Goal: Information Seeking & Learning: Learn about a topic

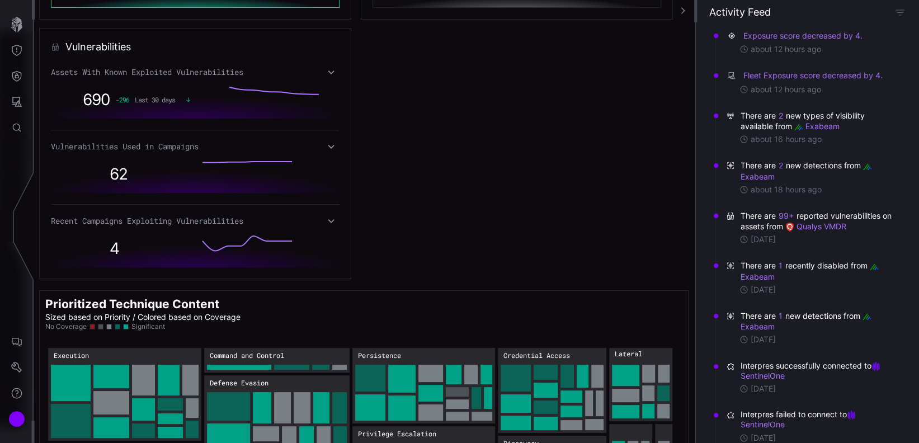
scroll to position [625, 0]
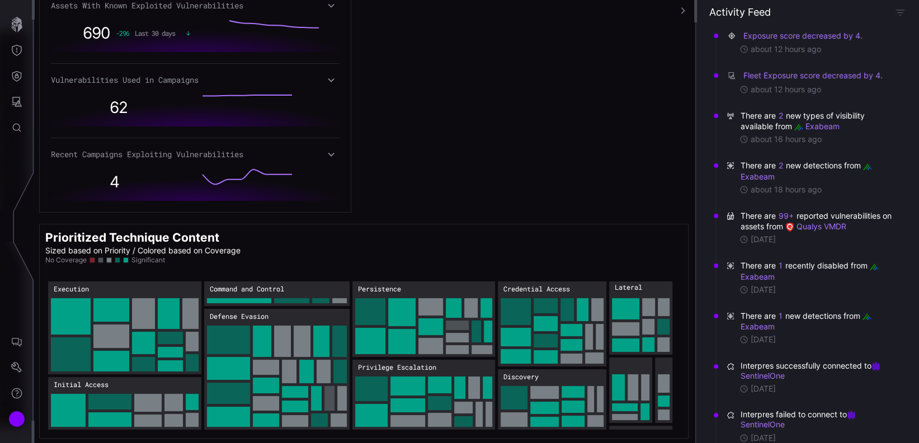
click at [323, 153] on div "Recent Campaigns Exploiting Vulnerabilities" at bounding box center [195, 154] width 289 height 10
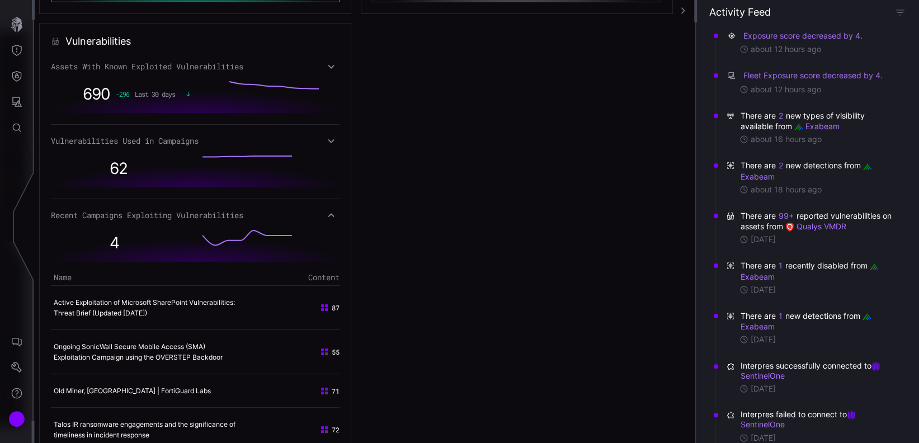
scroll to position [550, 0]
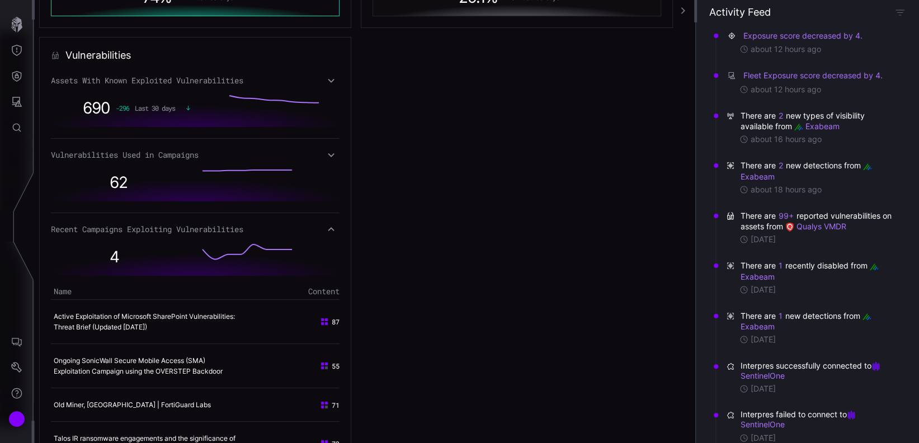
click at [322, 320] on icon at bounding box center [324, 321] width 9 height 9
click at [332, 320] on span "87" at bounding box center [336, 322] width 8 height 10
click at [215, 314] on link "Active Exploitation of Microsoft SharePoint Vulnerabilities: Threat Brief (Upda…" at bounding box center [144, 321] width 181 height 19
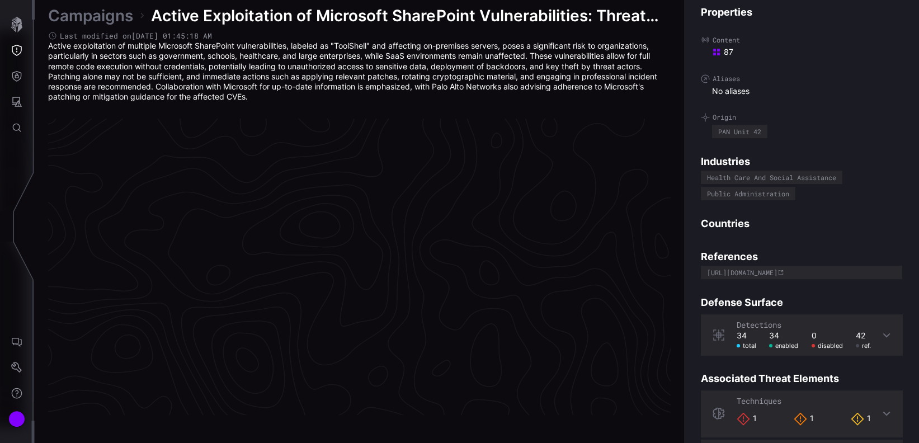
scroll to position [2374, 533]
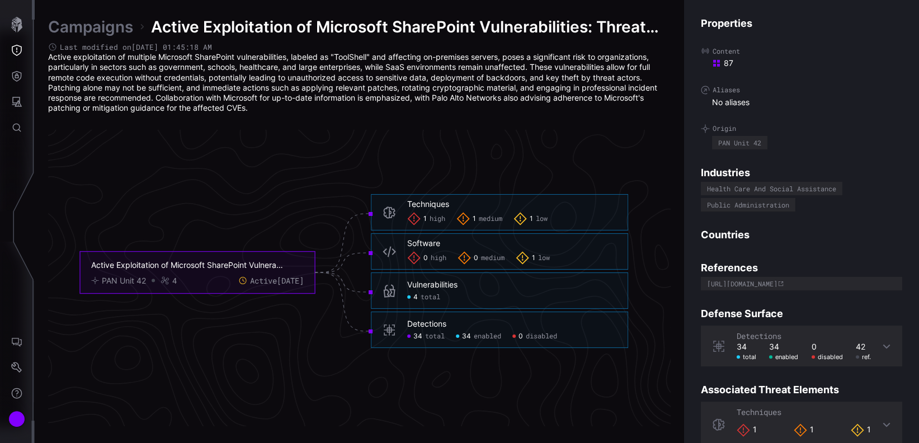
click at [439, 287] on div "Vulnerabilities" at bounding box center [432, 285] width 50 height 10
click at [435, 293] on span "total" at bounding box center [431, 297] width 20 height 9
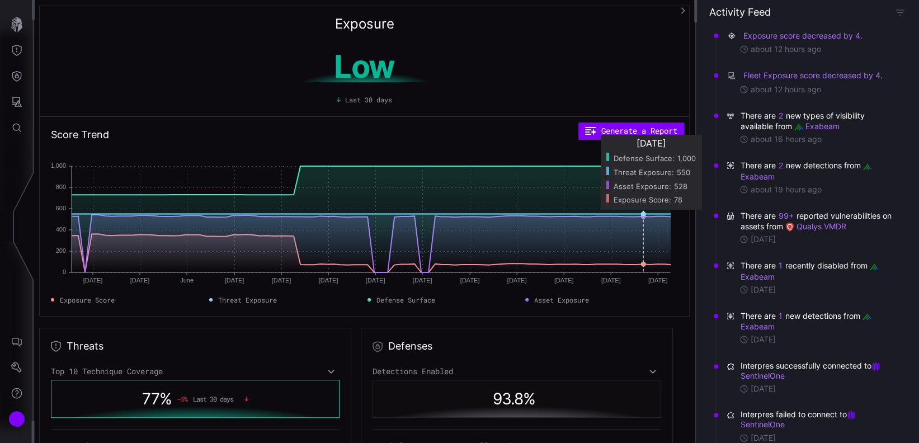
click at [641, 143] on div "[DATE]" at bounding box center [650, 144] width 95 height 12
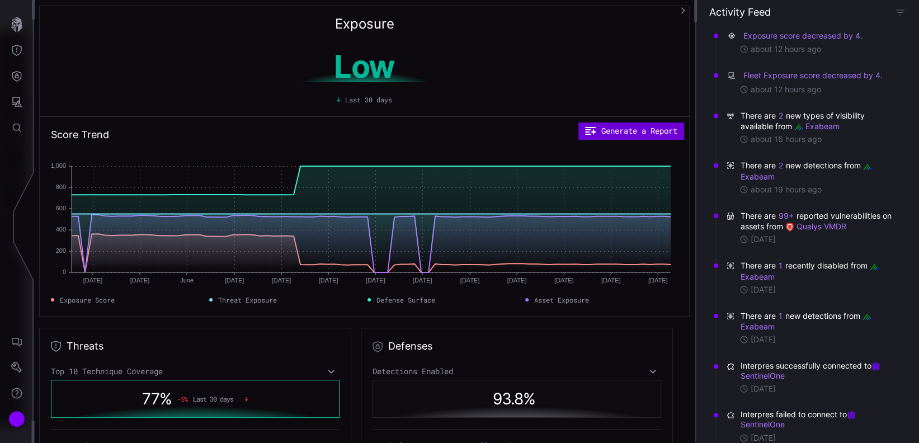
click at [601, 133] on button "Generate a Report" at bounding box center [630, 130] width 105 height 17
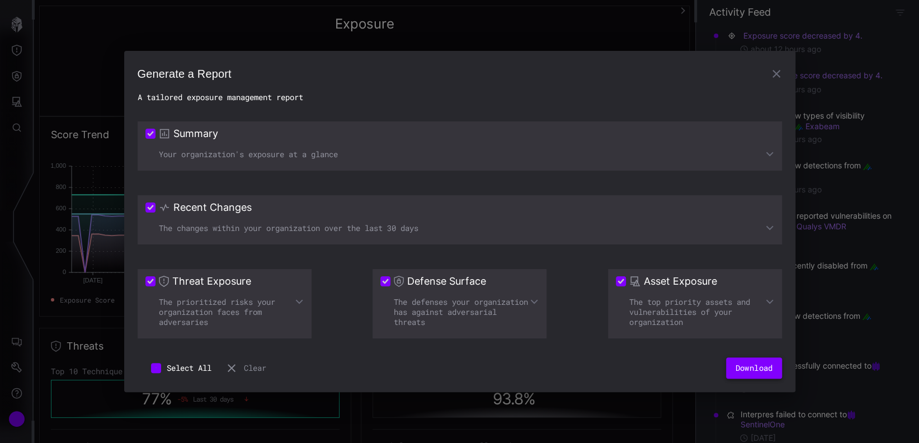
click at [758, 362] on button "Download" at bounding box center [753, 367] width 55 height 21
click at [776, 76] on icon "button" at bounding box center [776, 73] width 13 height 13
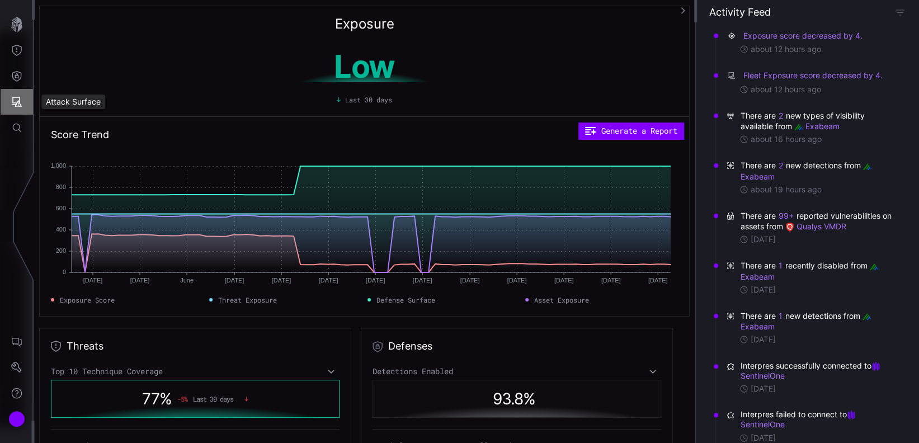
click at [11, 107] on button "Attack Surface" at bounding box center [17, 102] width 32 height 26
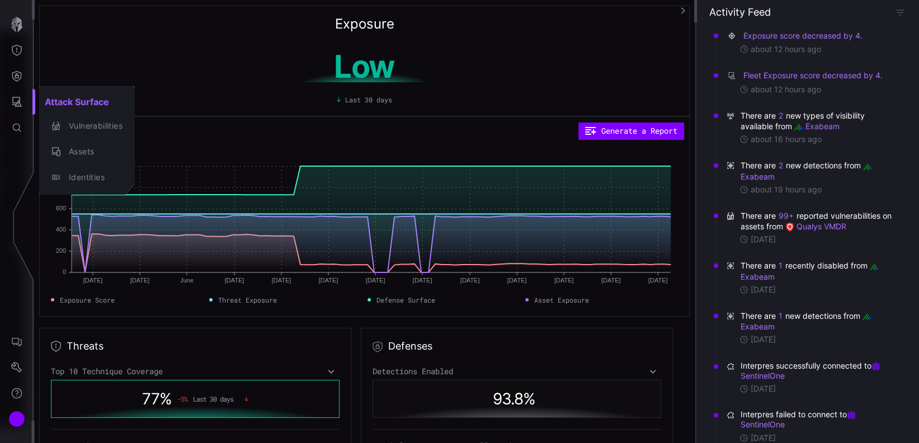
click at [12, 78] on div at bounding box center [459, 221] width 919 height 443
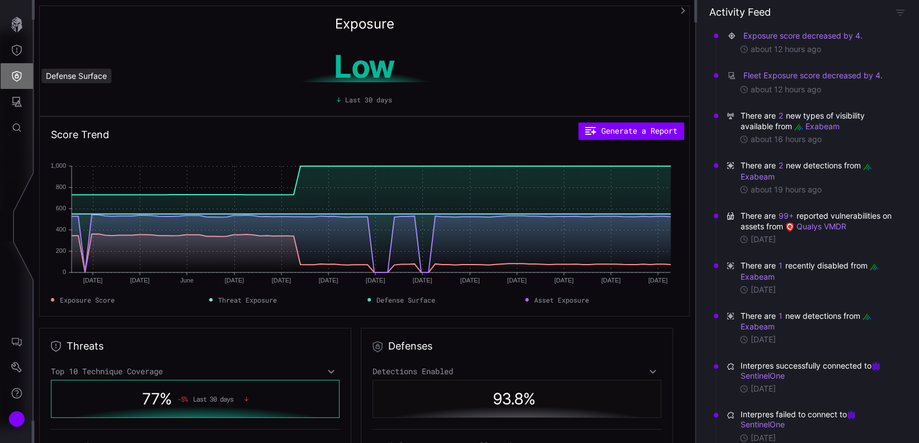
click at [13, 76] on icon "Defense Surface" at bounding box center [16, 75] width 11 height 11
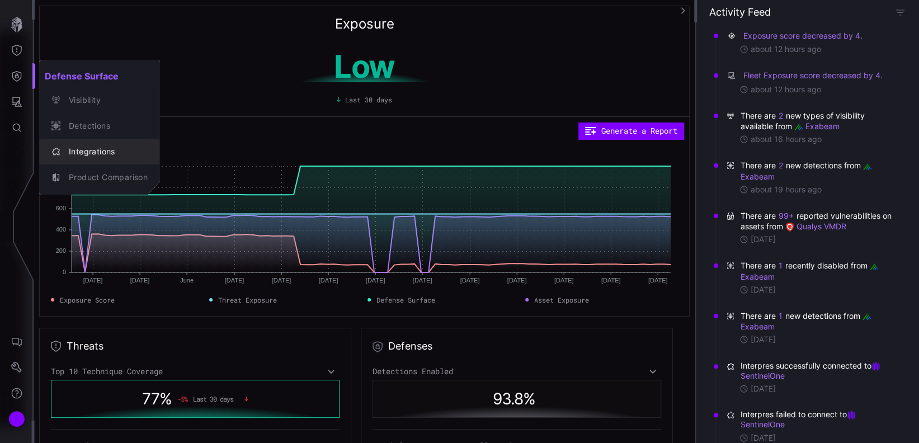
click at [88, 153] on div "Integrations" at bounding box center [105, 152] width 84 height 14
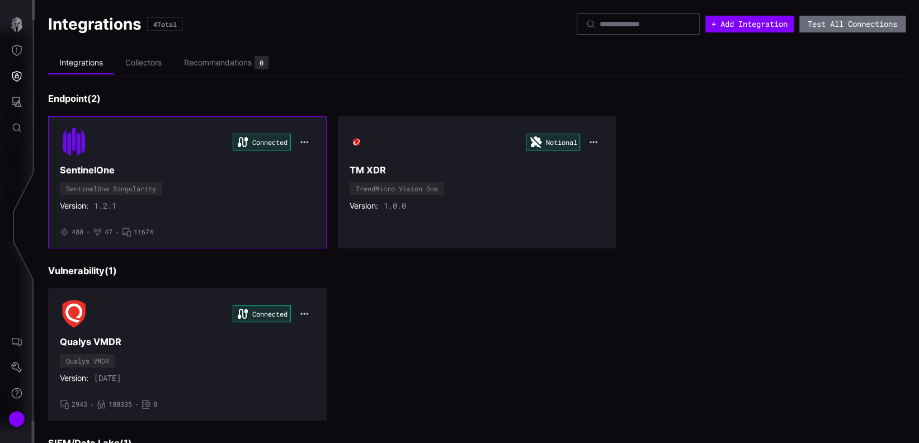
click at [128, 182] on div "SentinelOne Singularity" at bounding box center [111, 188] width 102 height 13
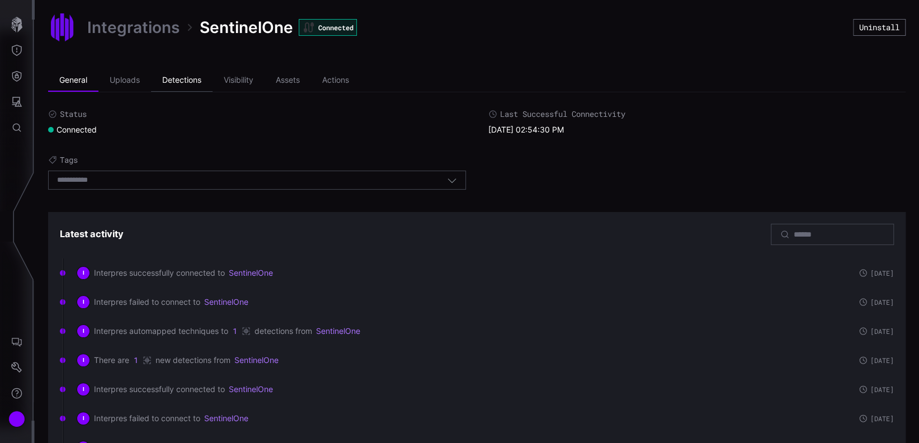
click at [207, 78] on li "Detections" at bounding box center [182, 80] width 62 height 22
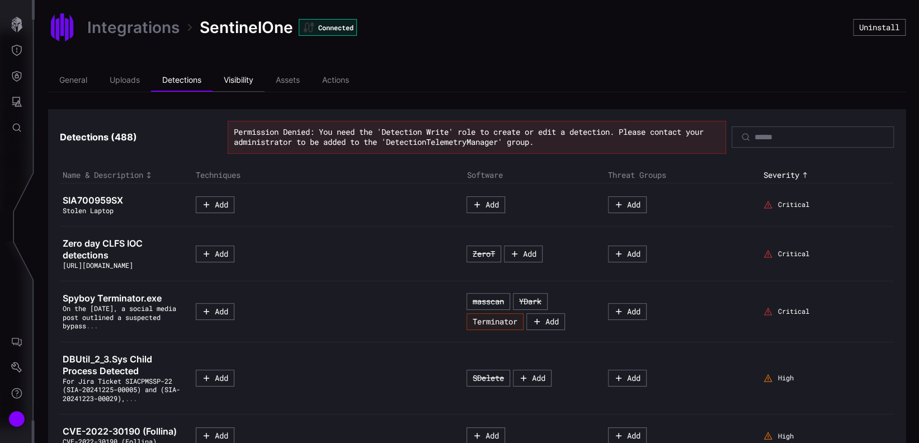
click at [248, 81] on li "Visibility" at bounding box center [239, 80] width 52 height 22
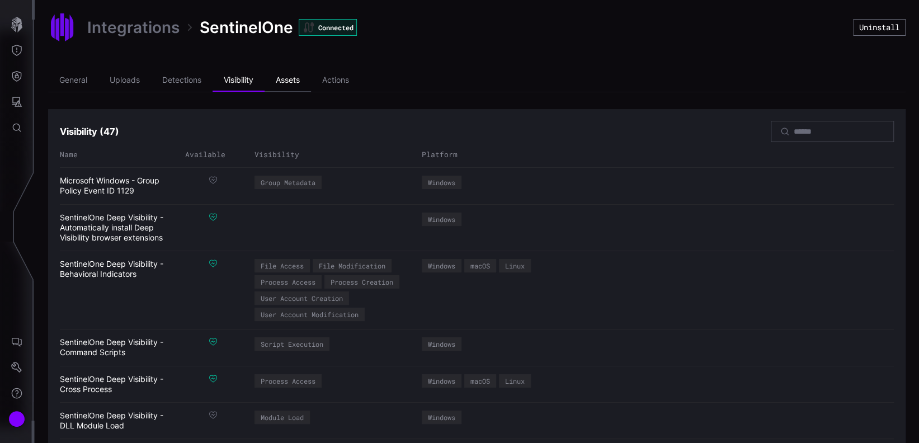
click at [292, 81] on li "Assets" at bounding box center [288, 80] width 46 height 22
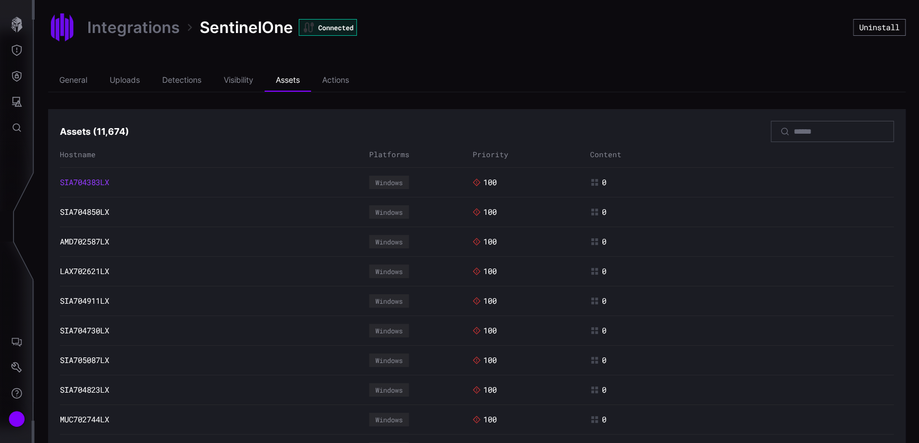
click at [109, 177] on link "SIA704383LX" at bounding box center [84, 182] width 49 height 10
click at [485, 214] on span "100" at bounding box center [489, 212] width 13 height 10
click at [78, 209] on link "SIA704850LX" at bounding box center [84, 212] width 49 height 10
click at [350, 74] on li "Actions" at bounding box center [335, 80] width 49 height 22
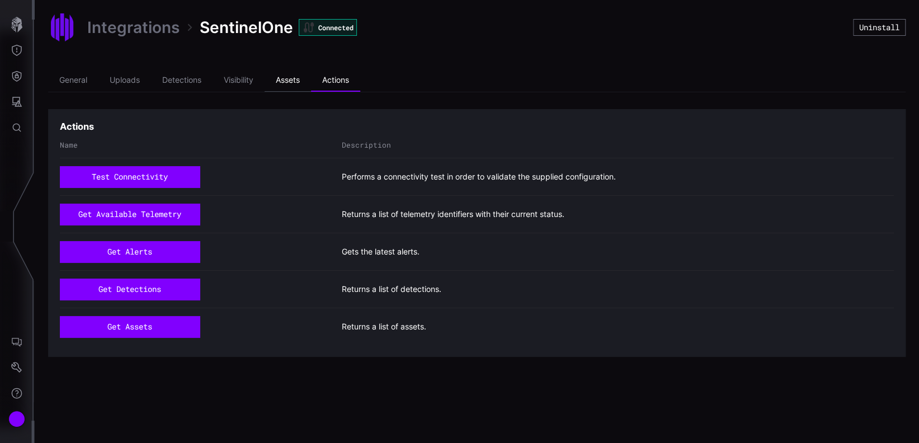
click at [293, 81] on li "Assets" at bounding box center [288, 80] width 46 height 22
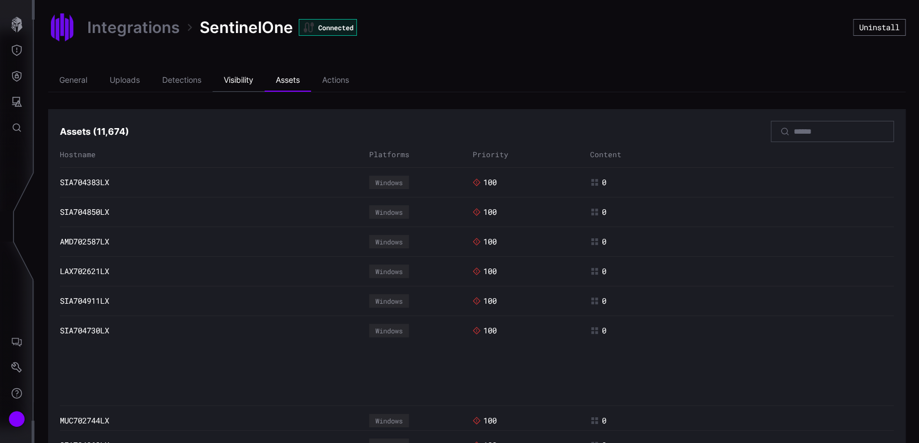
click at [242, 82] on li "Visibility" at bounding box center [239, 80] width 52 height 22
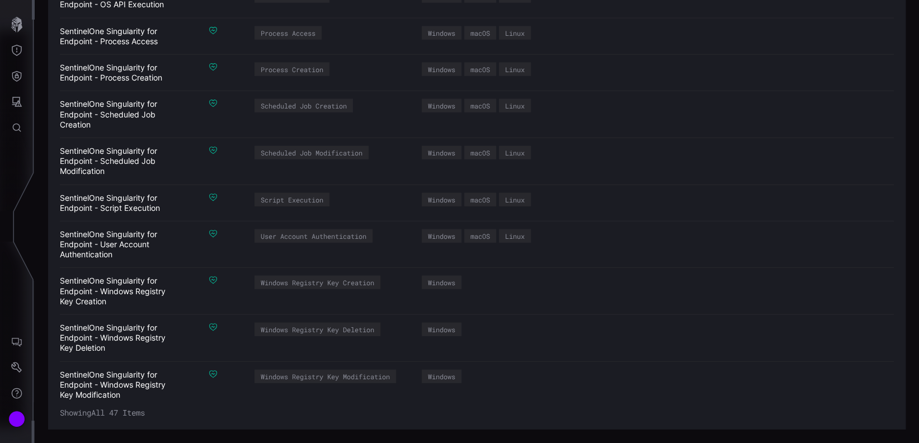
scroll to position [812, 0]
